Goal: Task Accomplishment & Management: Manage account settings

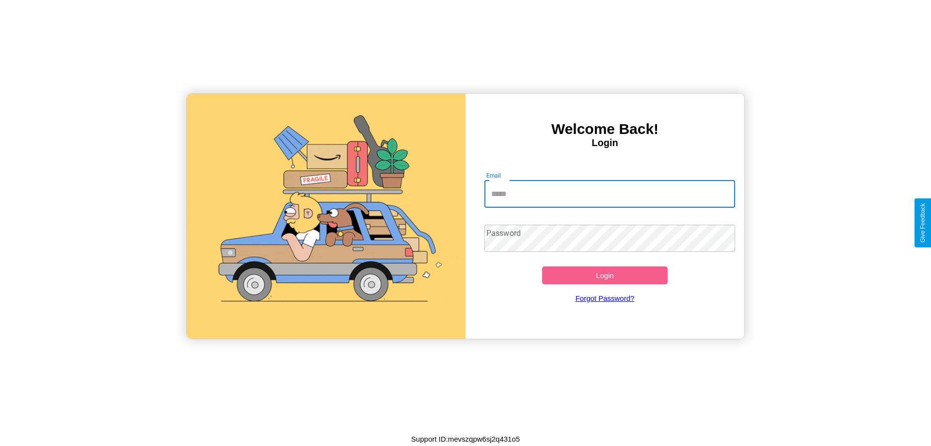
click at [610, 193] on input "Email" at bounding box center [609, 193] width 251 height 27
type input "**********"
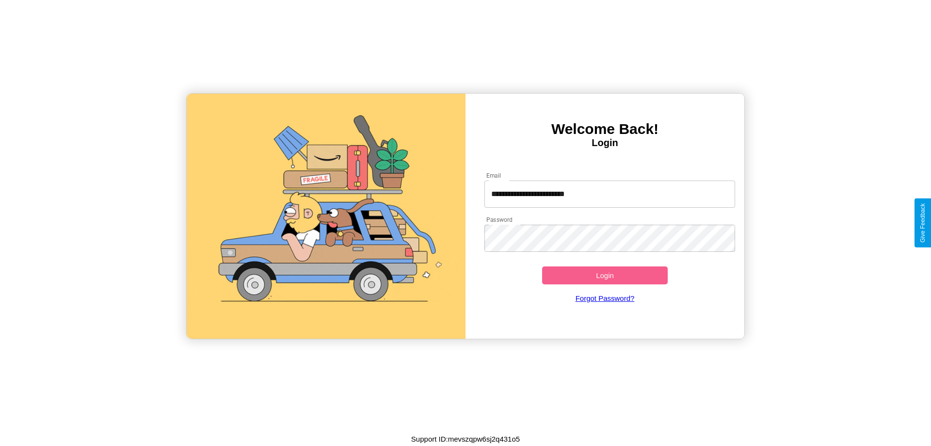
click at [605, 275] on button "Login" at bounding box center [605, 275] width 126 height 18
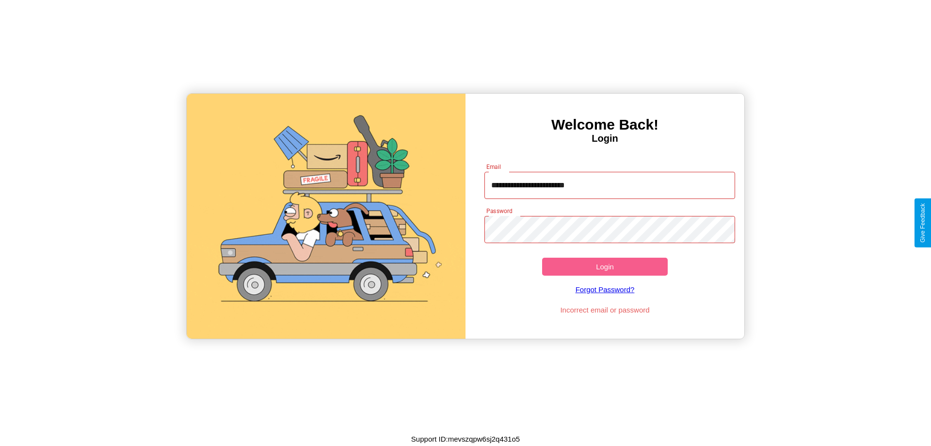
click at [605, 266] on button "Login" at bounding box center [605, 267] width 126 height 18
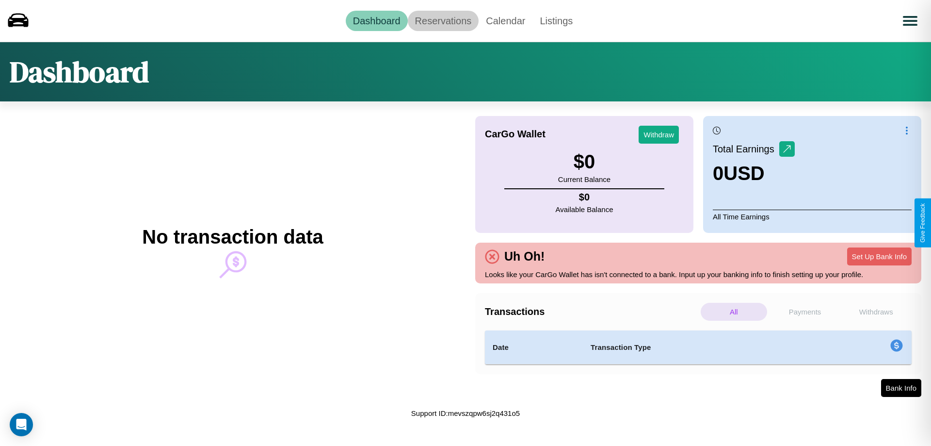
click at [443, 20] on link "Reservations" at bounding box center [443, 21] width 71 height 20
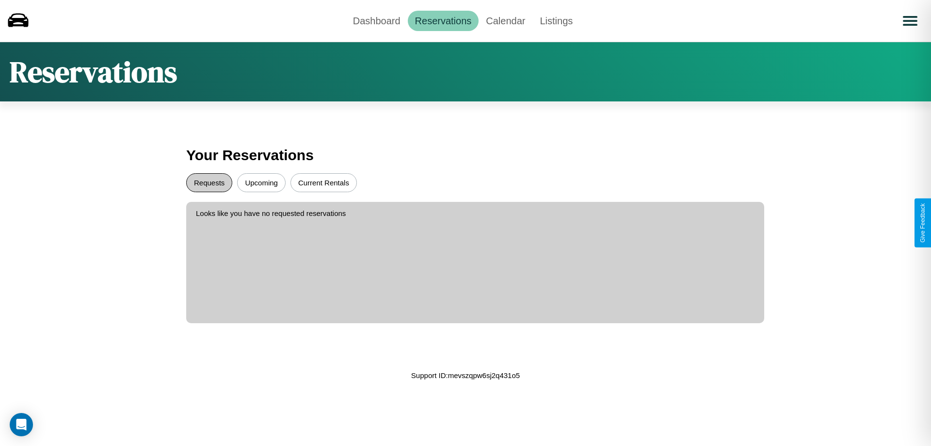
click at [209, 182] on button "Requests" at bounding box center [209, 182] width 46 height 19
click at [261, 182] on button "Upcoming" at bounding box center [261, 182] width 48 height 19
